Goal: Task Accomplishment & Management: Manage account settings

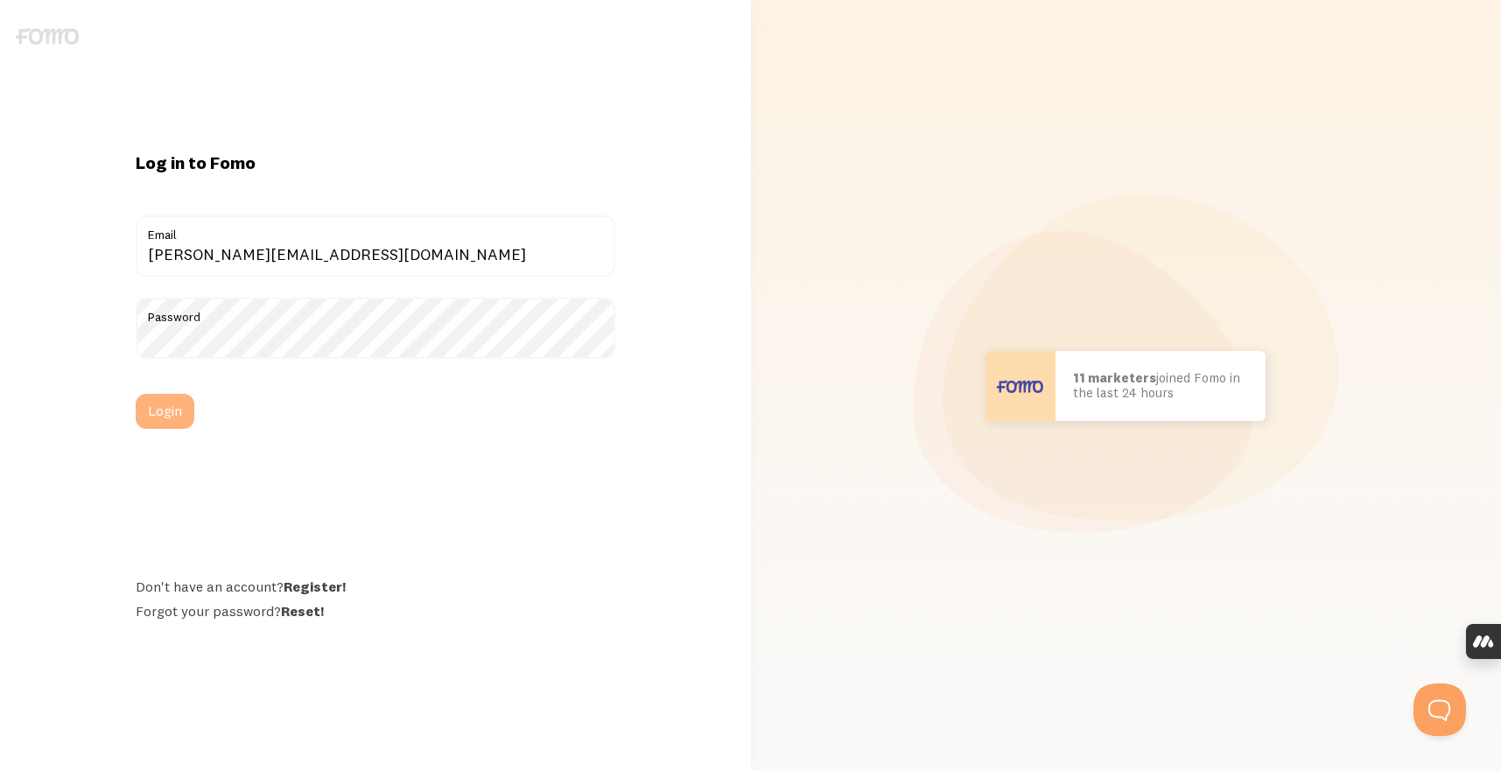
click at [159, 421] on button "Login" at bounding box center [165, 411] width 59 height 35
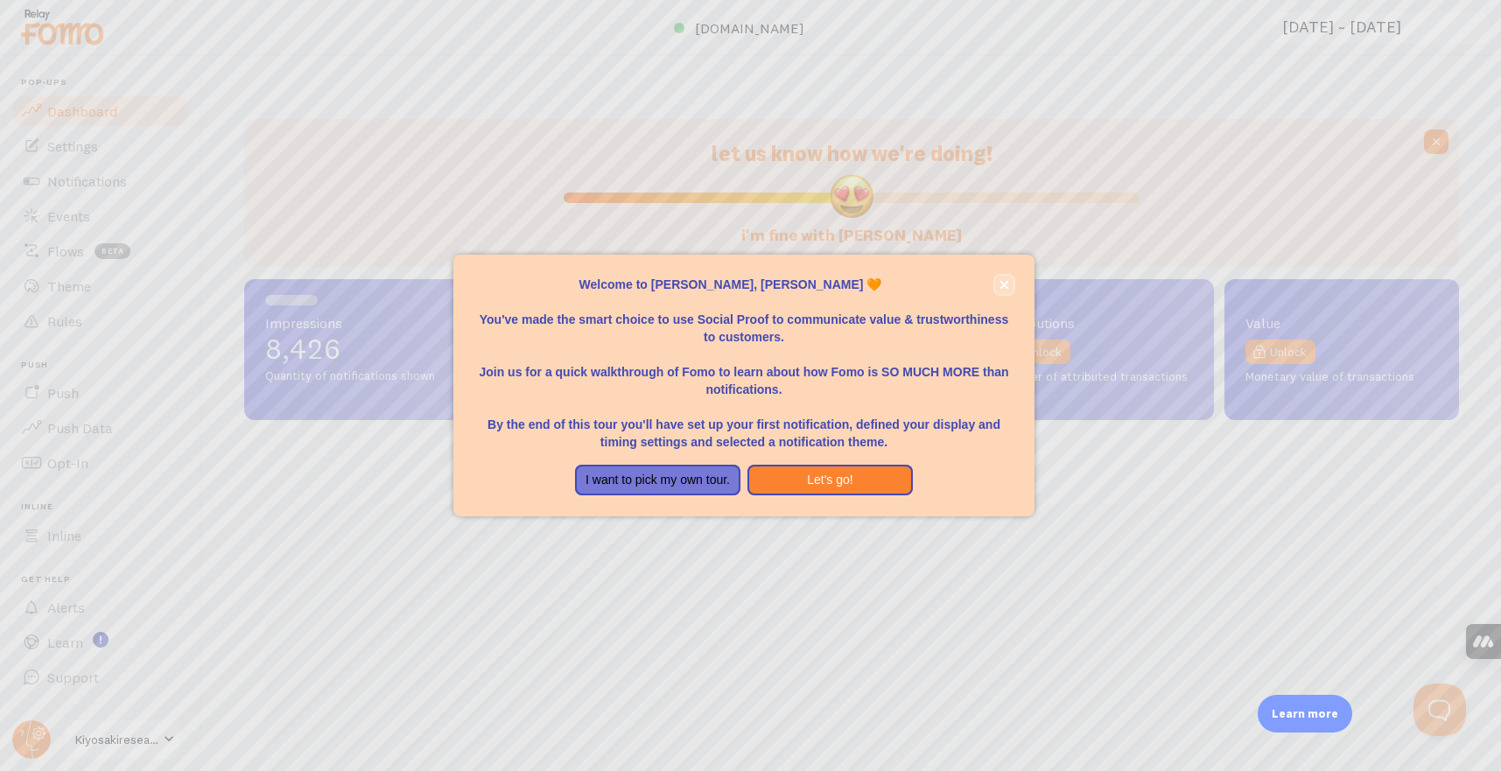
click at [1008, 281] on icon "close," at bounding box center [1005, 284] width 9 height 9
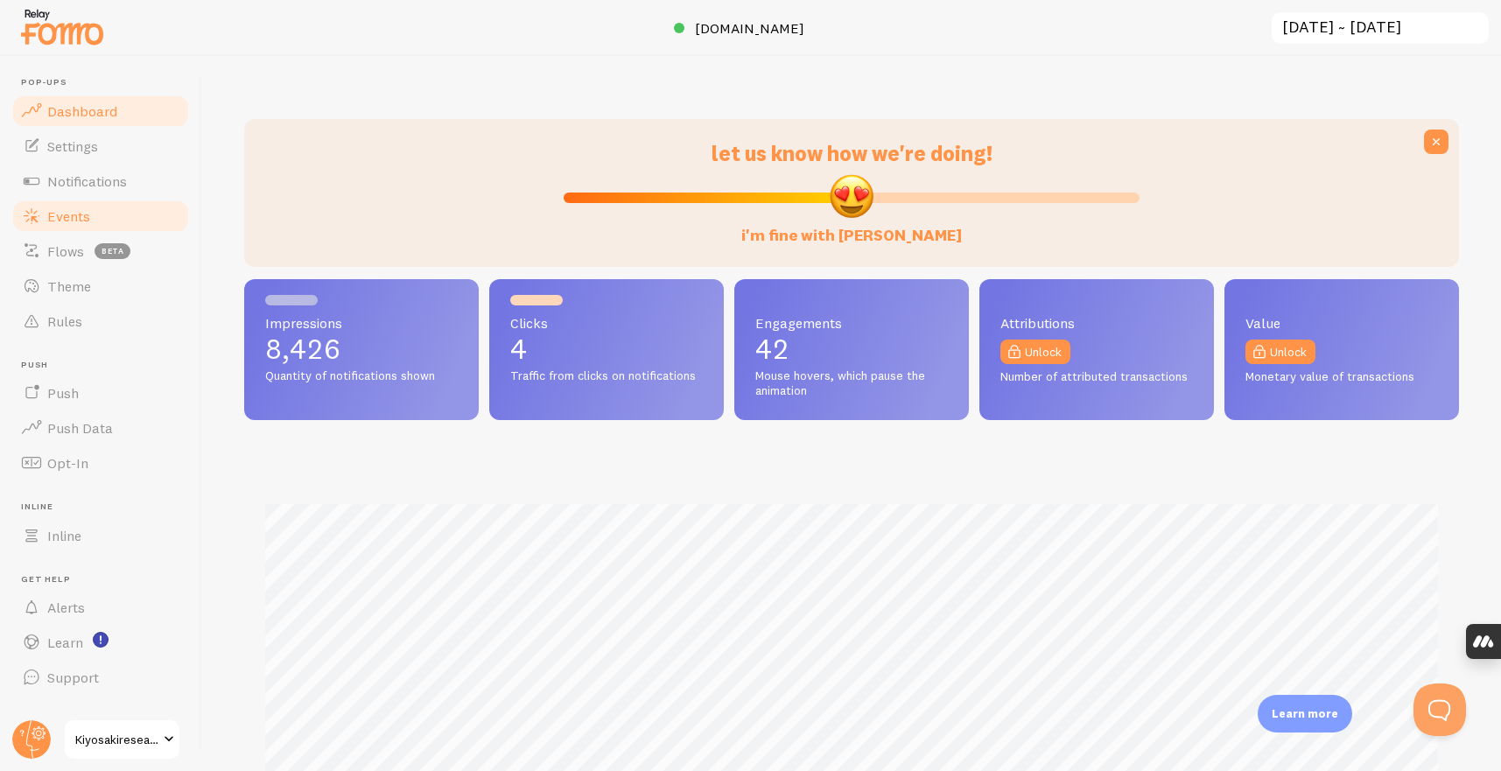
click at [69, 214] on span "Events" at bounding box center [68, 216] width 43 height 18
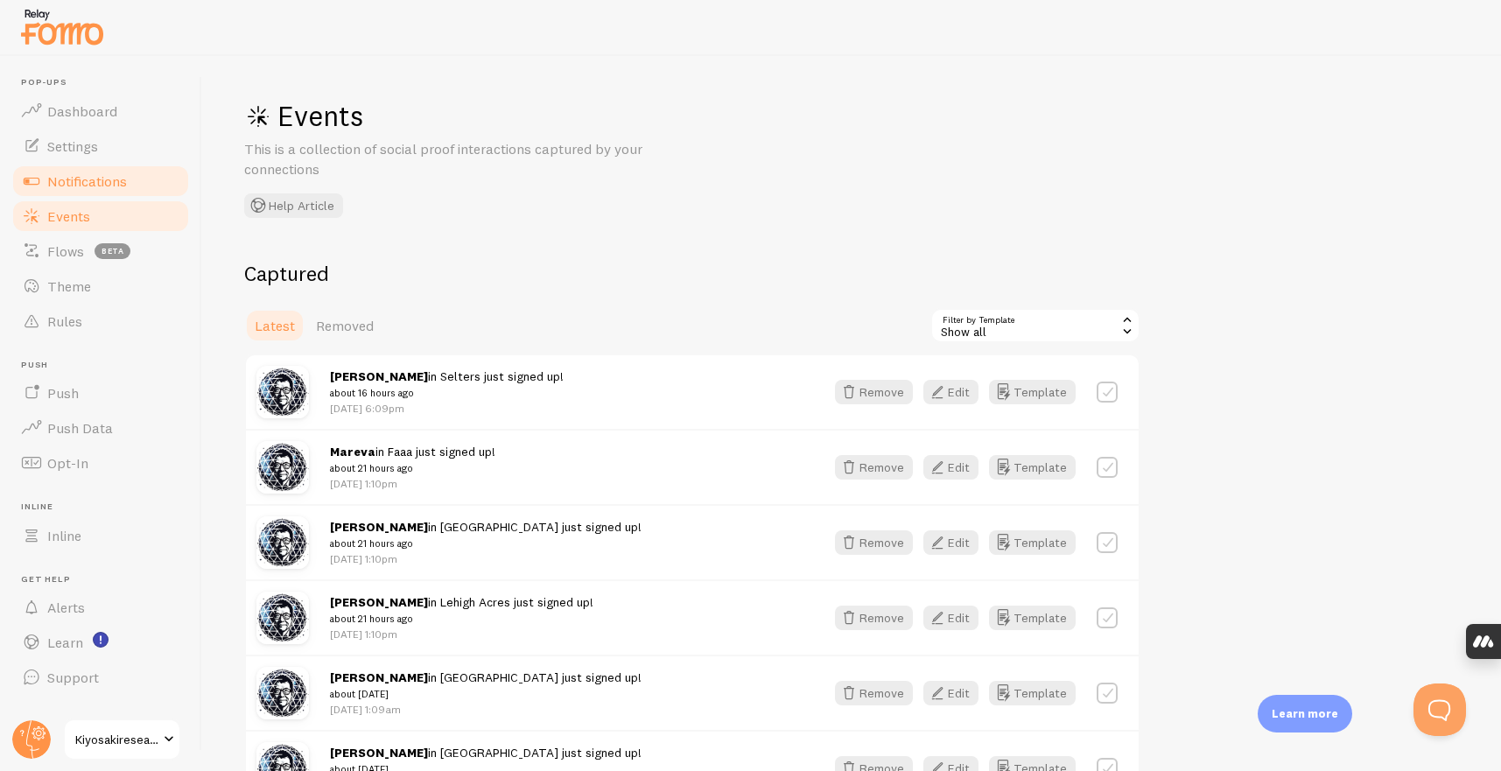
click at [66, 175] on span "Notifications" at bounding box center [87, 181] width 80 height 18
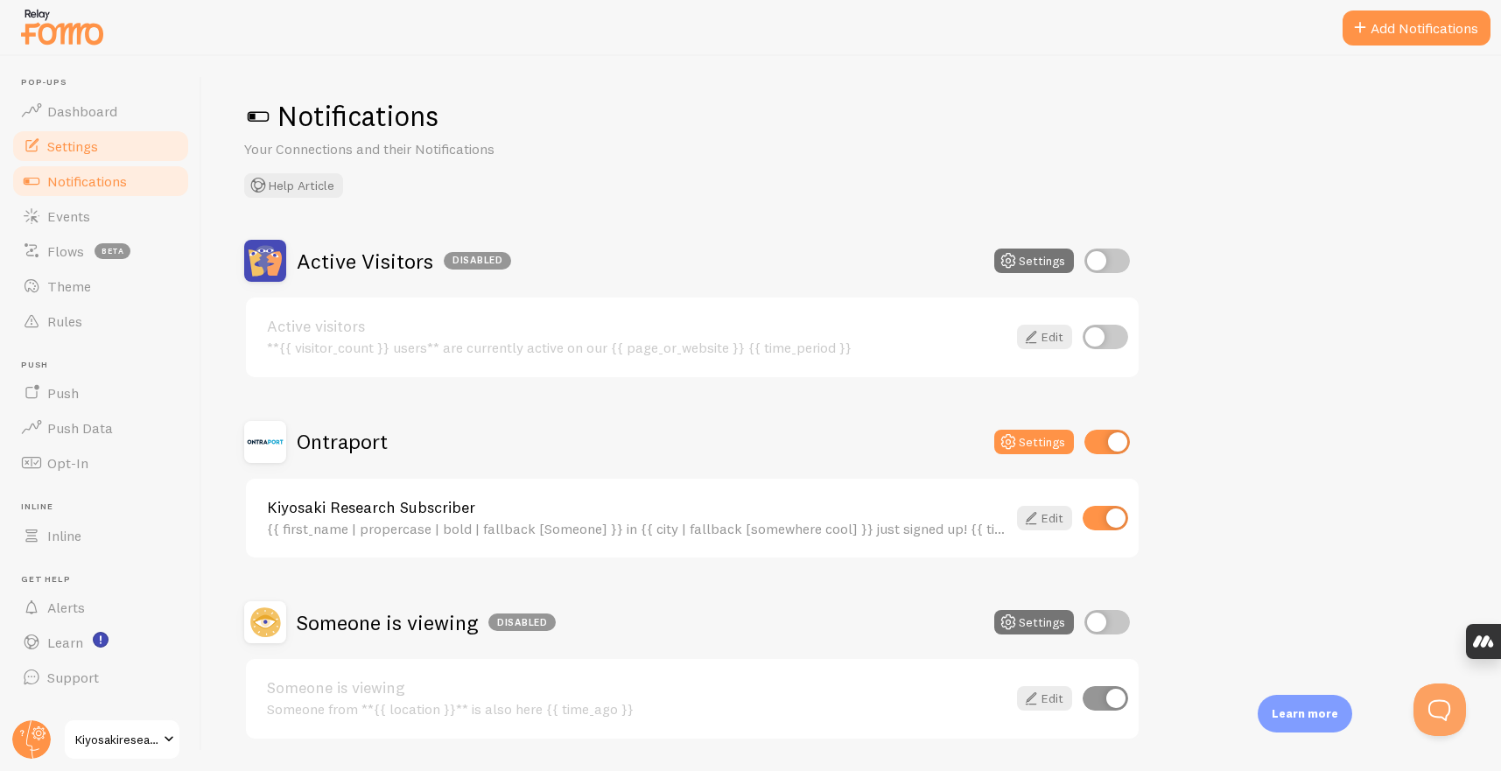
click at [77, 145] on span "Settings" at bounding box center [72, 146] width 51 height 18
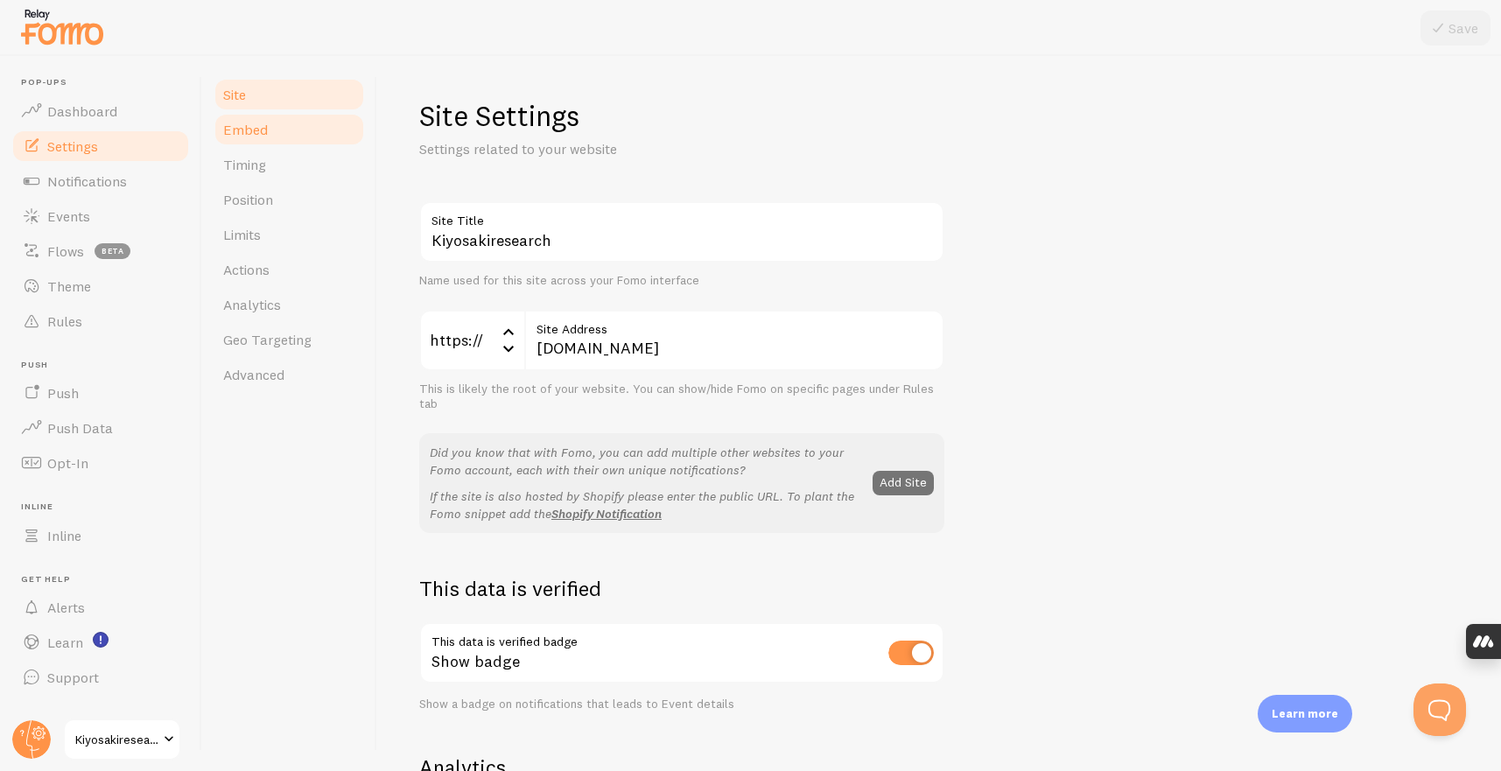
click at [270, 131] on link "Embed" at bounding box center [289, 129] width 153 height 35
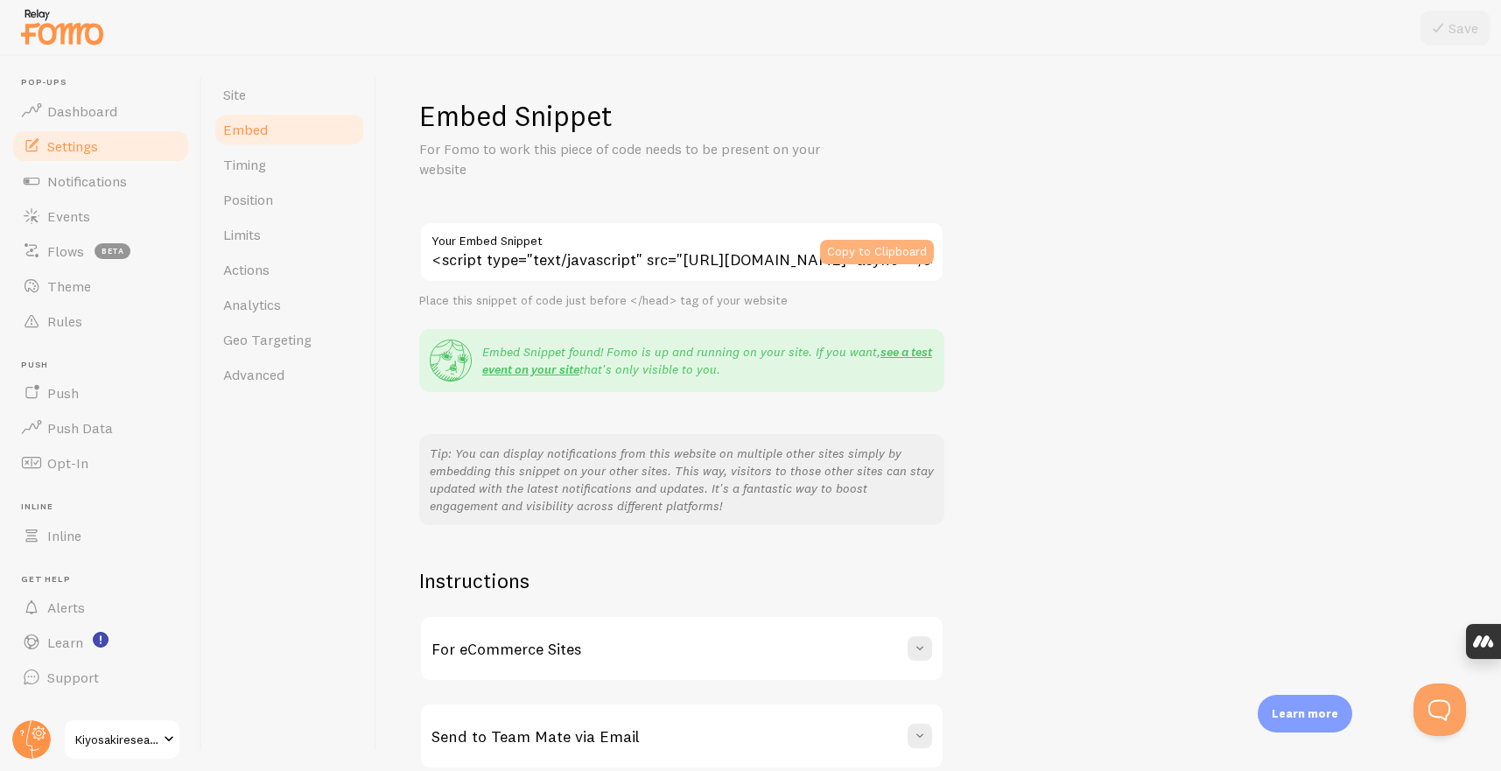
click at [859, 249] on button "Copy to Clipboard" at bounding box center [877, 252] width 114 height 25
click at [112, 107] on span "Dashboard" at bounding box center [82, 111] width 70 height 18
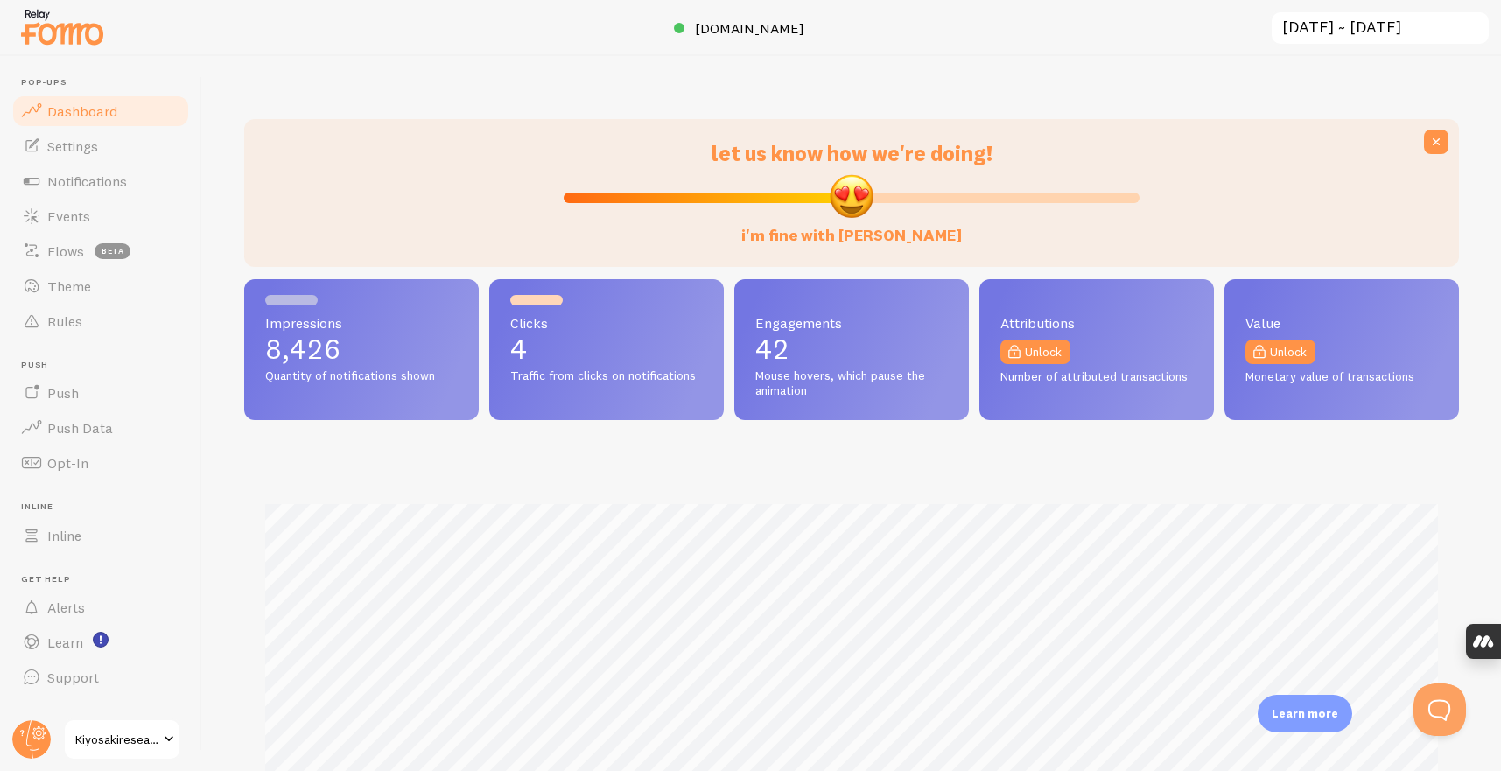
scroll to position [460, 1215]
